Goal: Check status: Check status

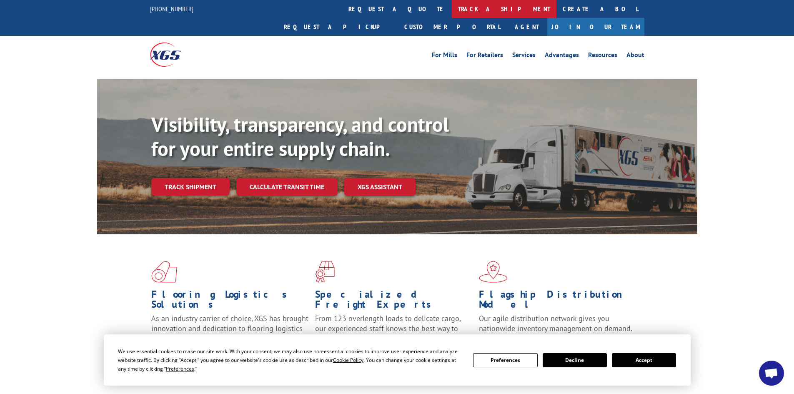
click at [452, 4] on link "track a shipment" at bounding box center [504, 9] width 105 height 18
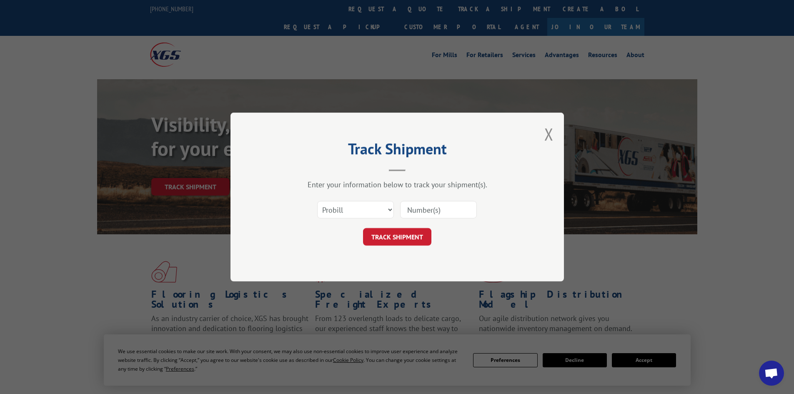
click at [430, 205] on input at bounding box center [438, 209] width 77 height 17
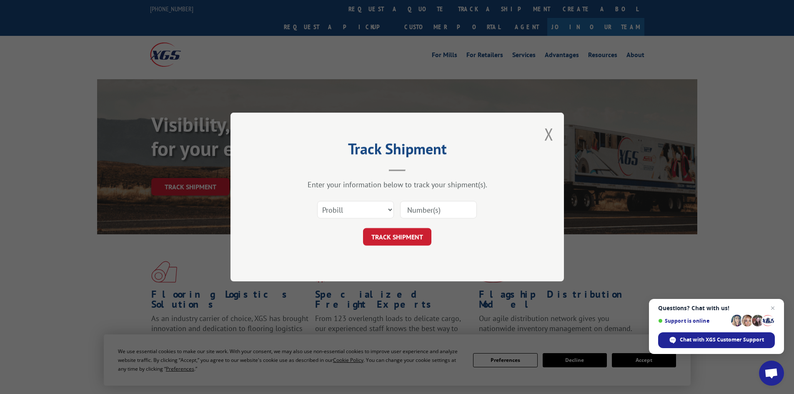
paste input "265560896"
type input "265560896"
click at [421, 238] on button "TRACK SHIPMENT" at bounding box center [397, 236] width 68 height 17
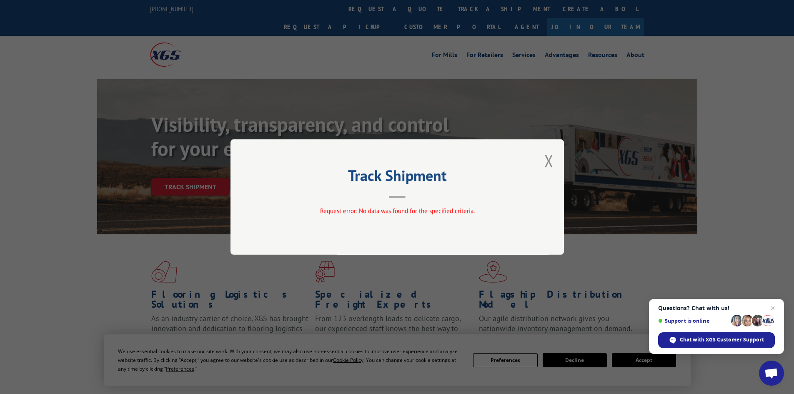
click at [744, 260] on div "Track Shipment Request error: No data was found for the specified criteria." at bounding box center [397, 197] width 794 height 394
click at [547, 170] on button "Close modal" at bounding box center [548, 161] width 9 height 22
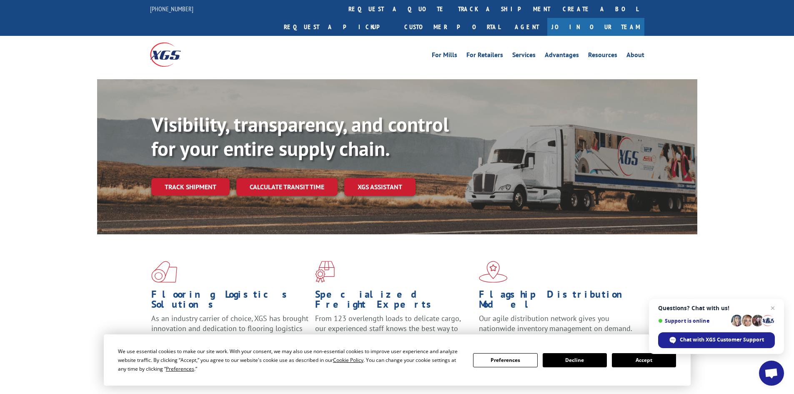
click at [742, 234] on div "Flooring Logistics Solutions As an industry carrier of choice, XGS has brought …" at bounding box center [397, 317] width 794 height 167
click at [772, 307] on span "Open chat" at bounding box center [772, 308] width 10 height 10
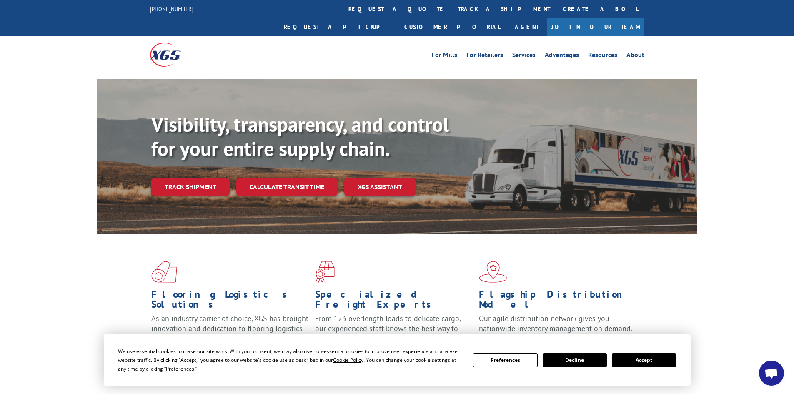
click at [587, 361] on button "Decline" at bounding box center [574, 360] width 64 height 14
